Goal: Browse casually

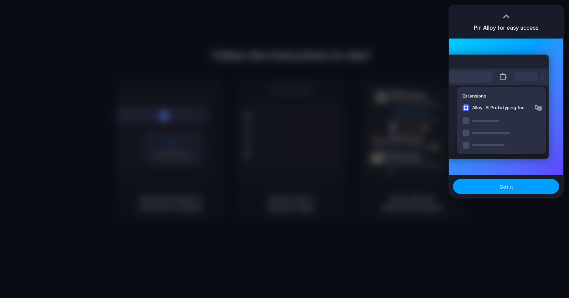
click at [468, 188] on button "Got it" at bounding box center [506, 186] width 106 height 15
